Goal: Find specific page/section: Find specific page/section

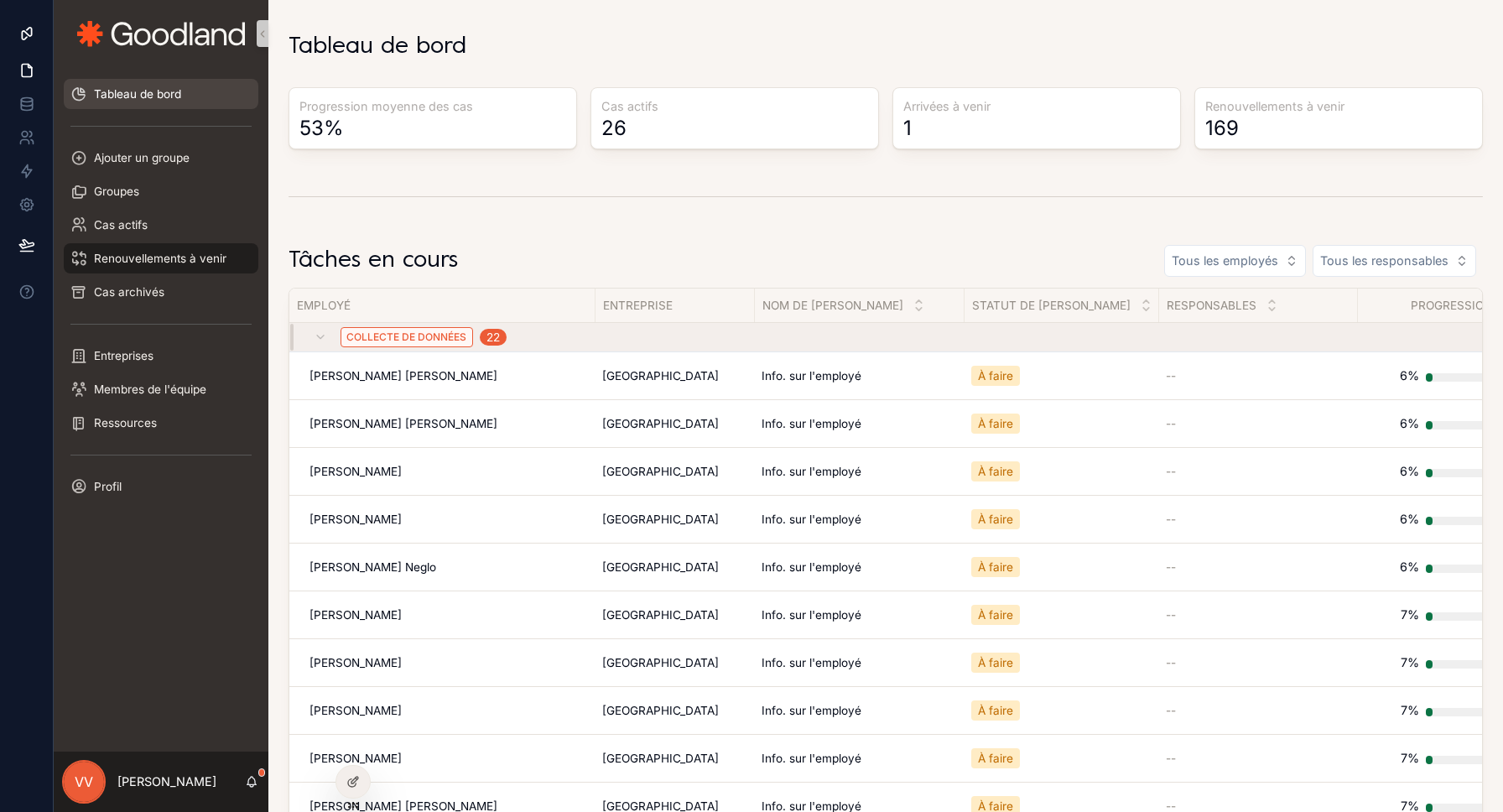
click at [191, 252] on span "Renouvellements à venir" at bounding box center [160, 258] width 133 height 13
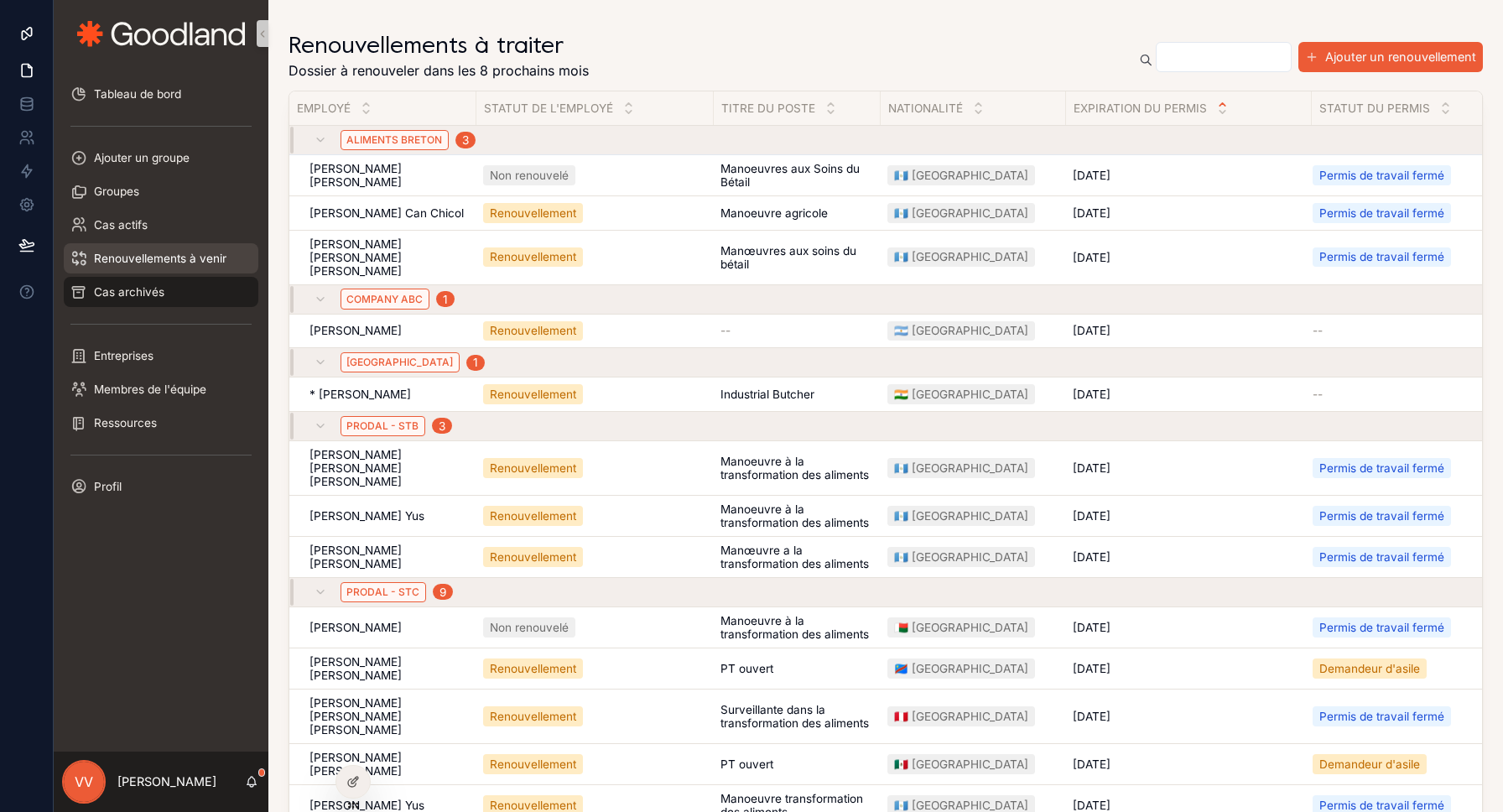
click at [169, 290] on div "Cas archivés" at bounding box center [161, 291] width 181 height 27
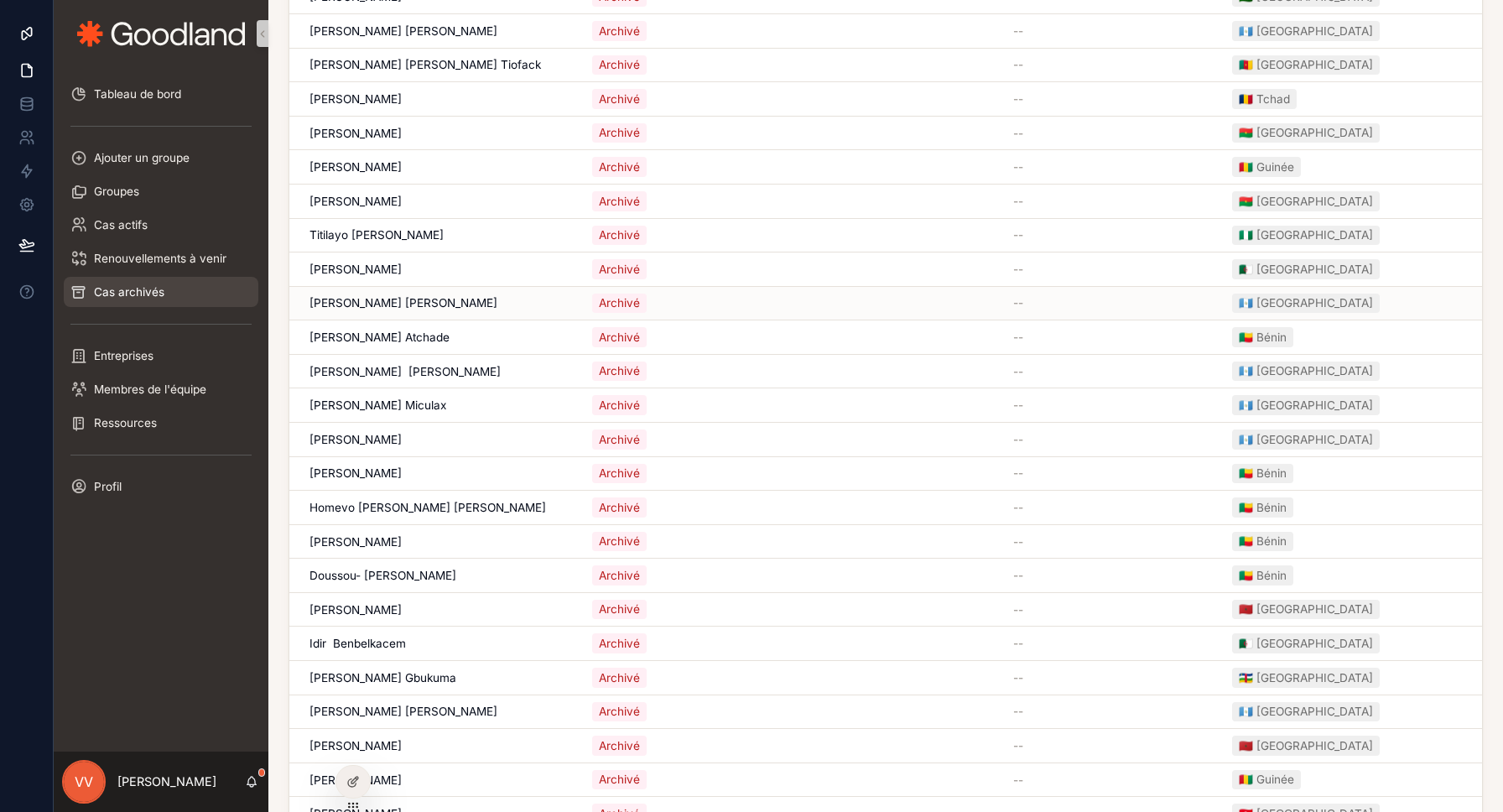
scroll to position [7610, 0]
